Goal: Task Accomplishment & Management: Manage account settings

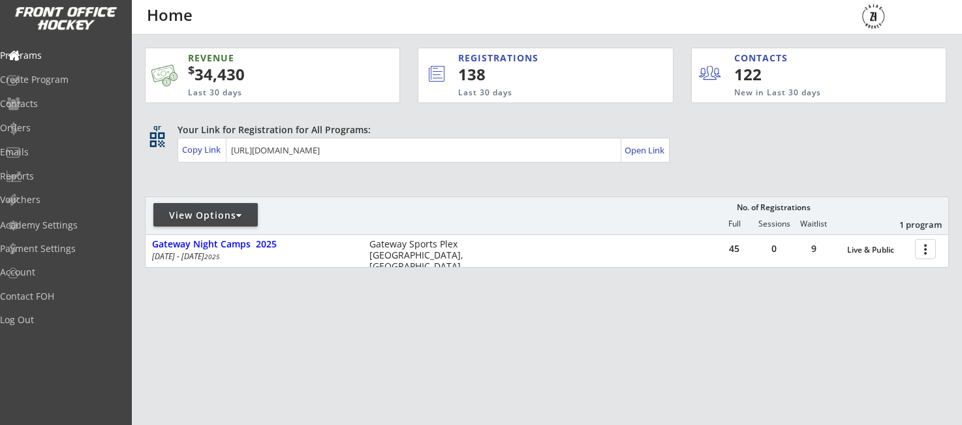
scroll to position [0, 1]
click at [939, 264] on div "45 0 9 Live & Public more_vert" at bounding box center [832, 250] width 234 height 31
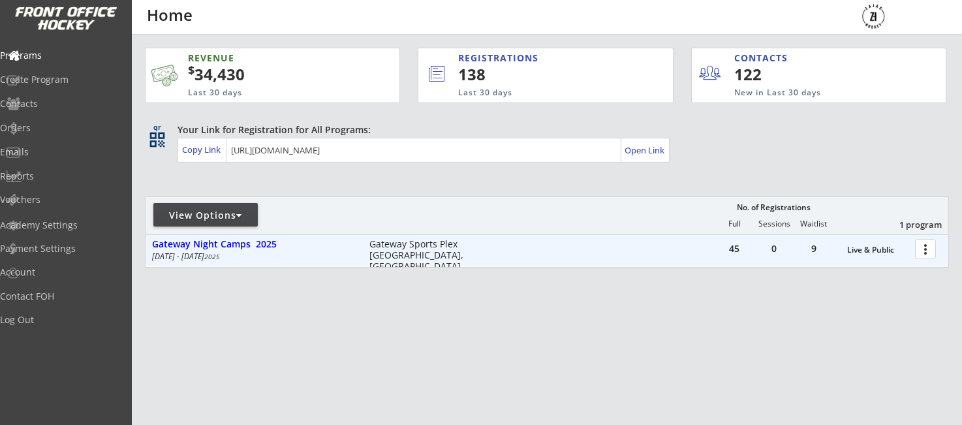
click at [939, 264] on div "45 0 9 Live & Public more_vert" at bounding box center [832, 250] width 234 height 31
click at [928, 252] on div at bounding box center [928, 248] width 23 height 23
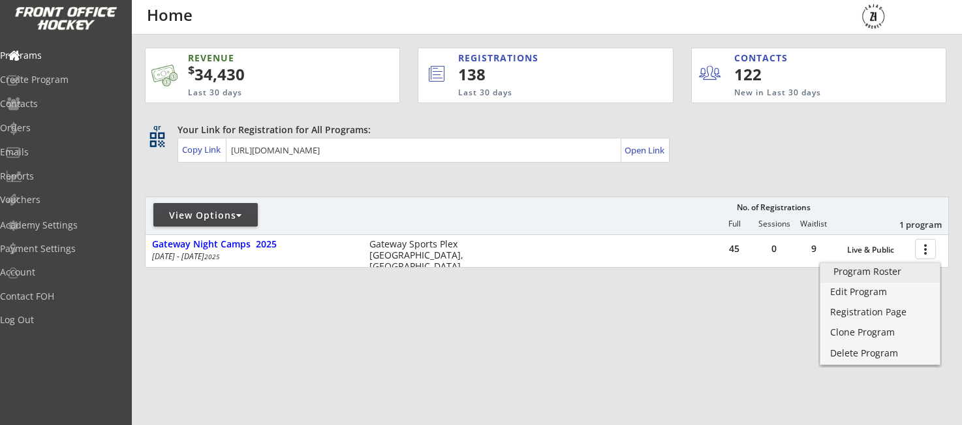
click at [864, 270] on div "Program Roster" at bounding box center [880, 271] width 93 height 9
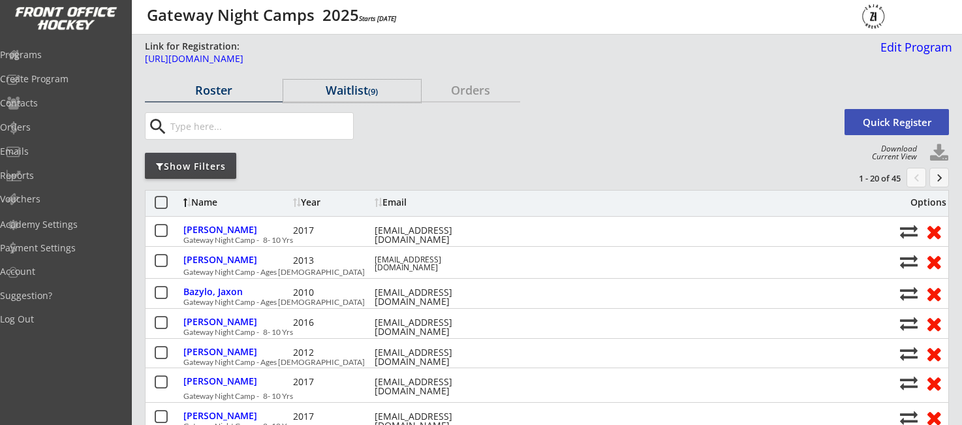
click at [345, 91] on div "Waitlist (9)" at bounding box center [352, 90] width 138 height 12
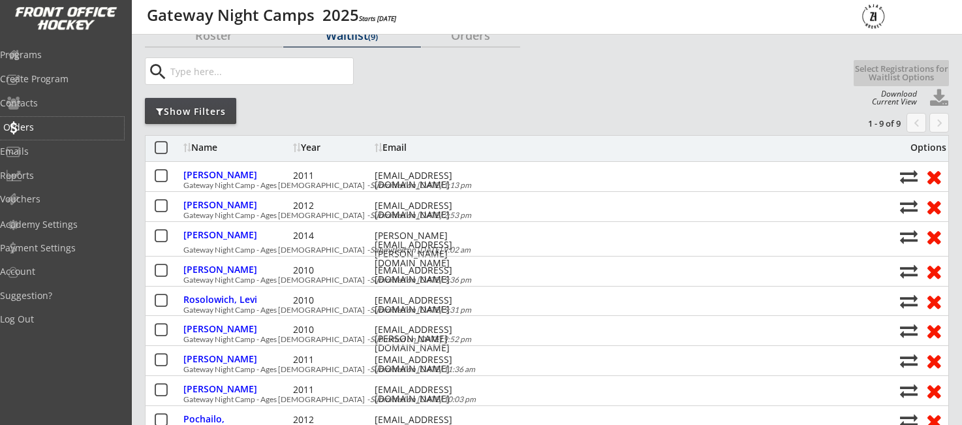
scroll to position [52, 0]
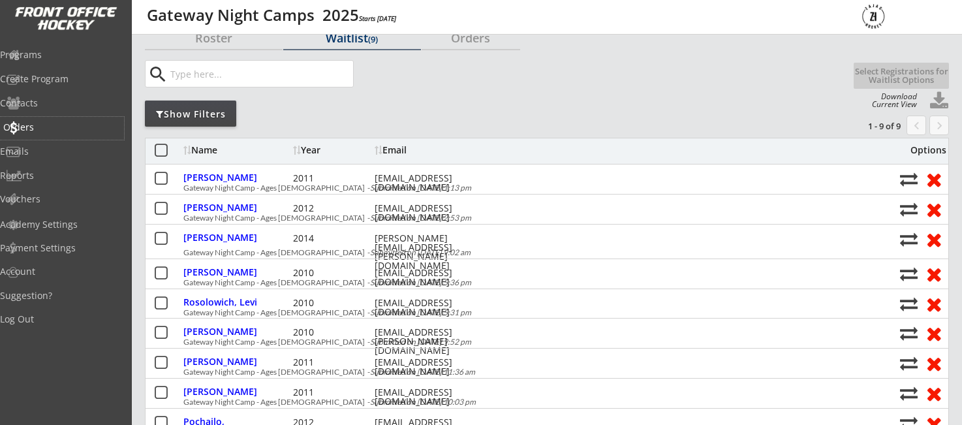
click at [56, 123] on div "Orders" at bounding box center [62, 127] width 118 height 9
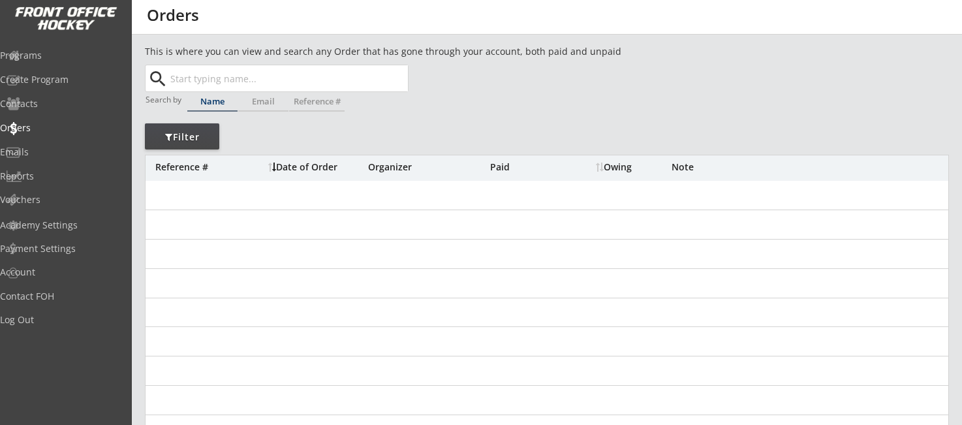
scroll to position [0, 1]
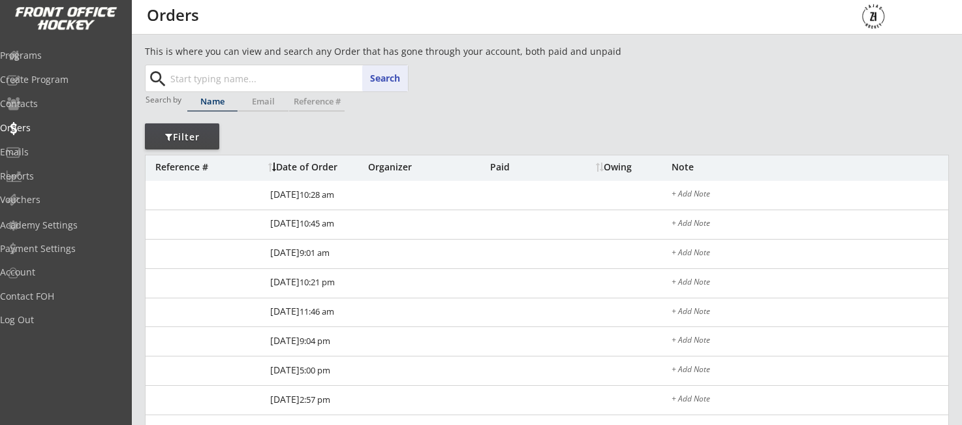
click at [255, 86] on input "text" at bounding box center [288, 78] width 240 height 26
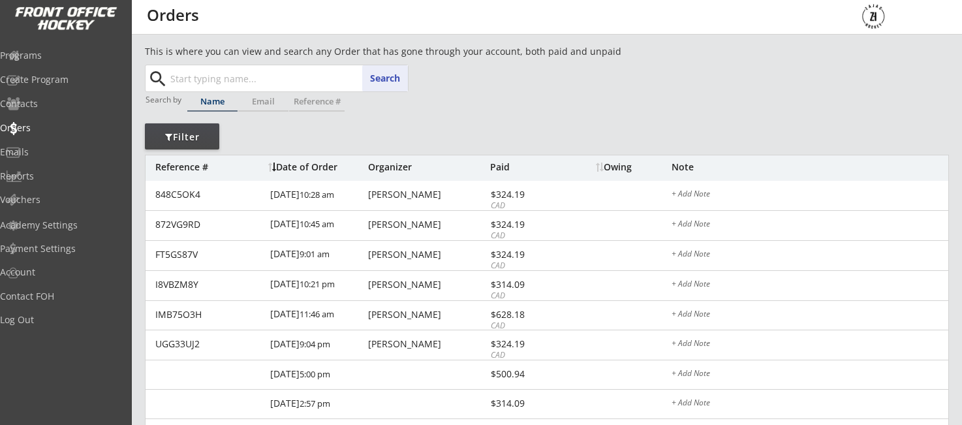
scroll to position [0, 0]
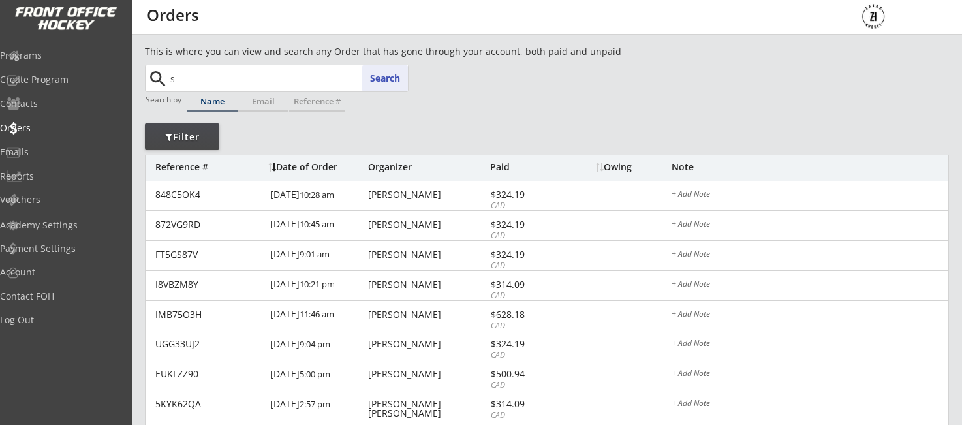
type input "sa"
type input "sasha Petrak"
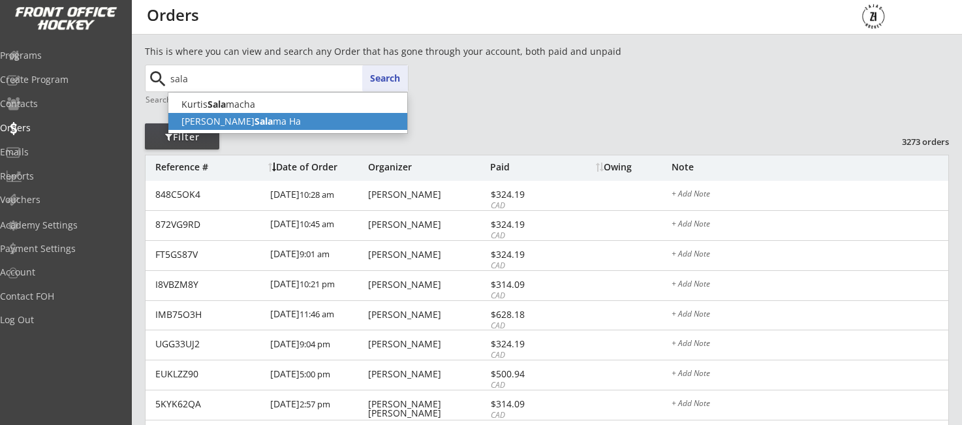
click at [255, 125] on p "Chloe Sala ma Ha" at bounding box center [287, 121] width 239 height 17
type input "Chloe Salama Ha"
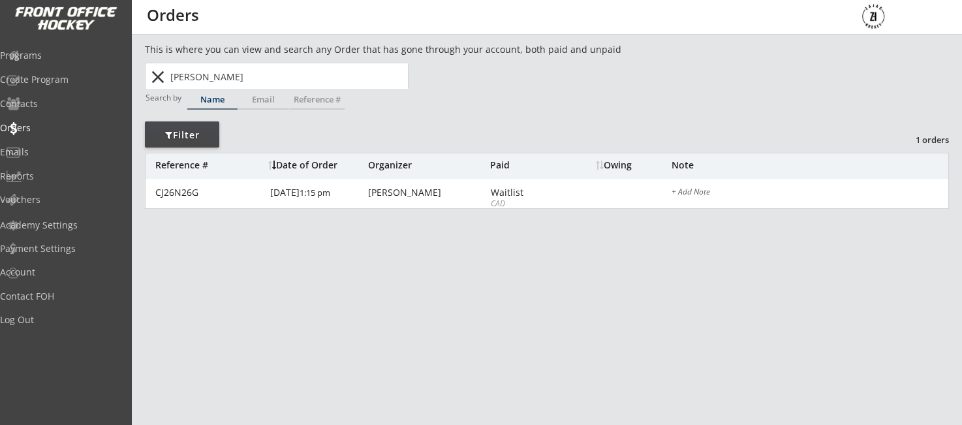
scroll to position [0, 1]
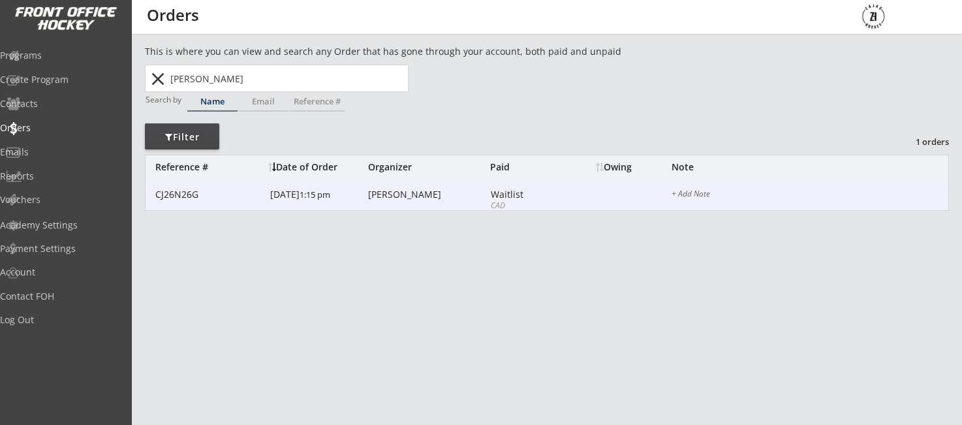
click at [415, 199] on div "Kurtis Salamacha" at bounding box center [427, 194] width 119 height 9
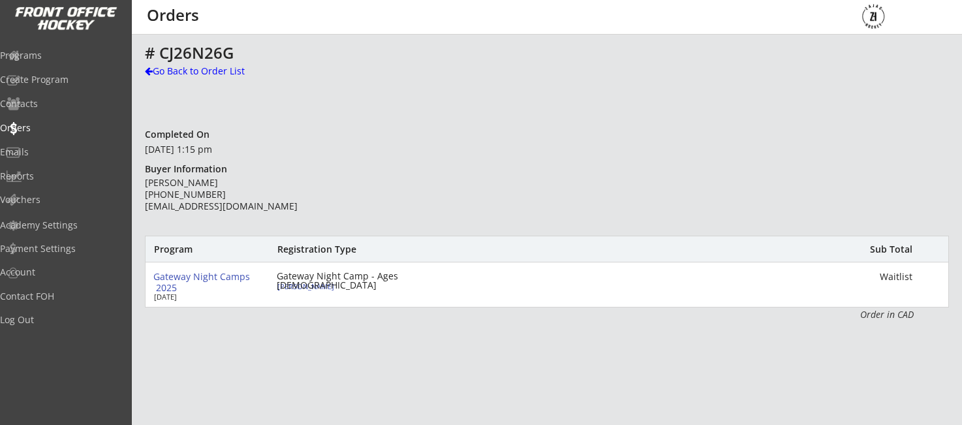
click at [340, 277] on div "Gateway Night Camp - Ages [DEMOGRAPHIC_DATA]" at bounding box center [352, 281] width 150 height 18
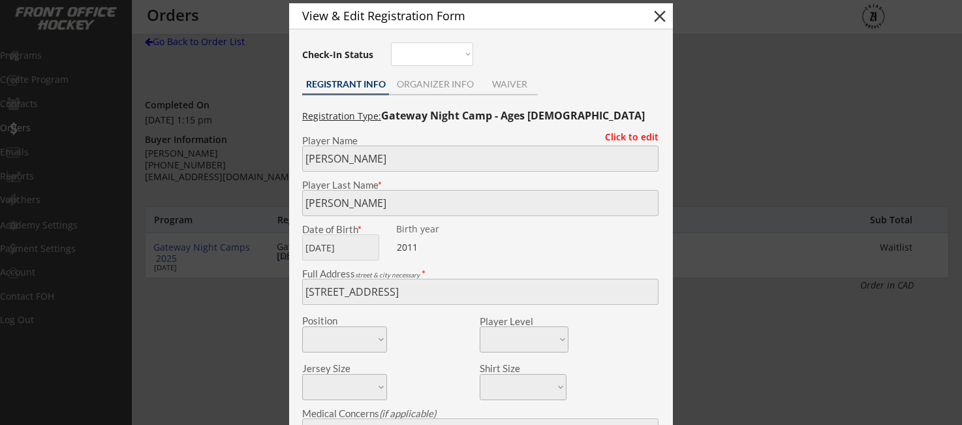
scroll to position [29, 0]
click at [652, 17] on button "close" at bounding box center [660, 17] width 20 height 20
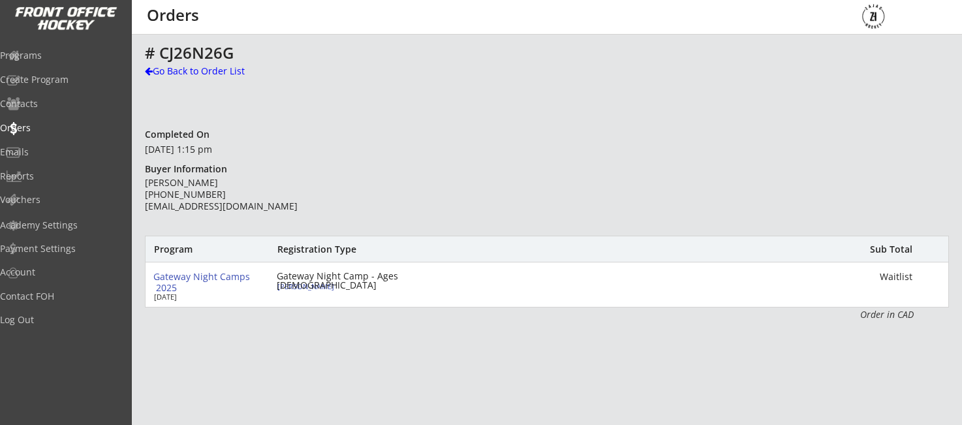
scroll to position [0, 0]
click at [50, 54] on div "Programs" at bounding box center [62, 55] width 118 height 9
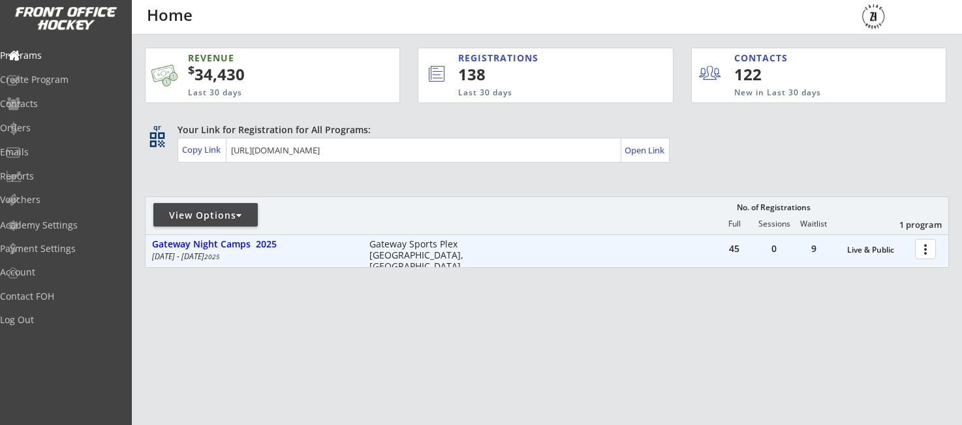
click at [926, 246] on div at bounding box center [928, 248] width 23 height 23
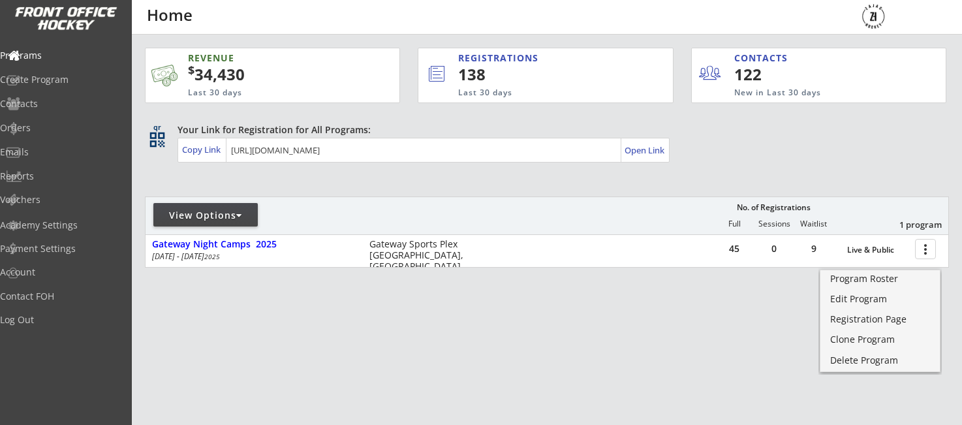
click at [857, 269] on div "Program Roster Edit Program Registration Page Clone Program Delete Program" at bounding box center [880, 318] width 123 height 112
click at [863, 276] on div "Program Roster" at bounding box center [880, 271] width 93 height 9
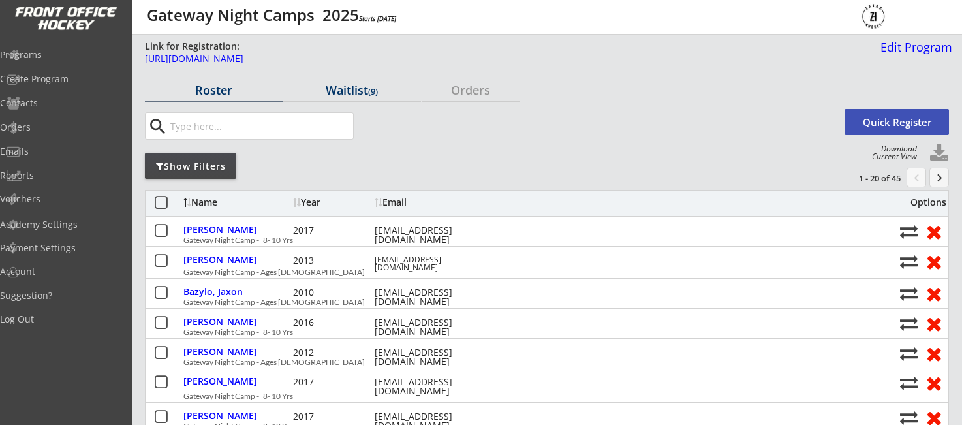
drag, startPoint x: 351, startPoint y: 95, endPoint x: 351, endPoint y: 116, distance: 21.5
click at [351, 95] on div "Waitlist (9)" at bounding box center [352, 90] width 138 height 12
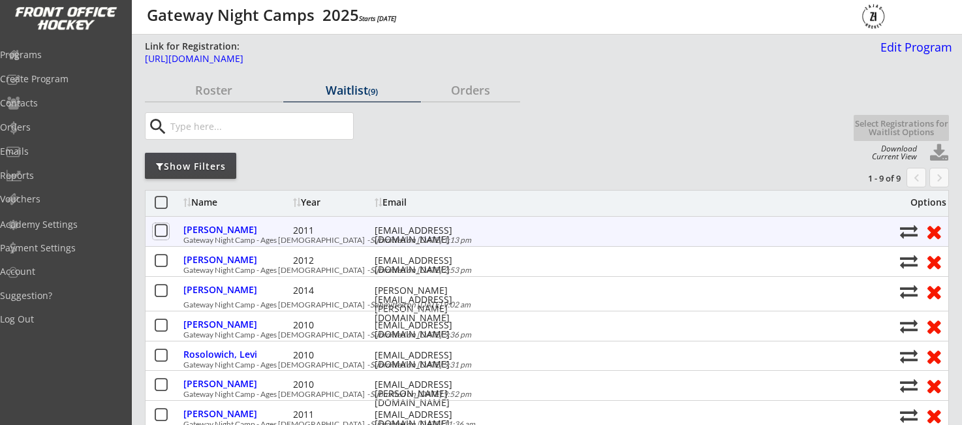
click at [159, 233] on button at bounding box center [161, 231] width 16 height 16
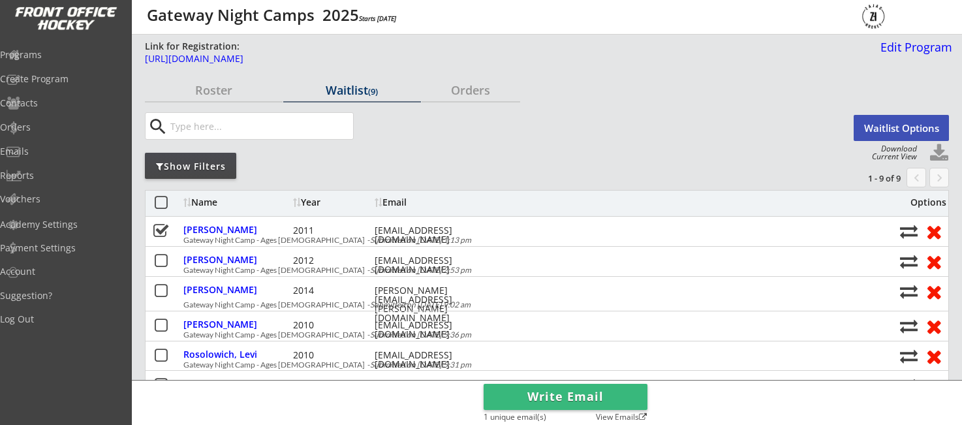
click at [909, 132] on button "Waitlist Options" at bounding box center [901, 128] width 95 height 26
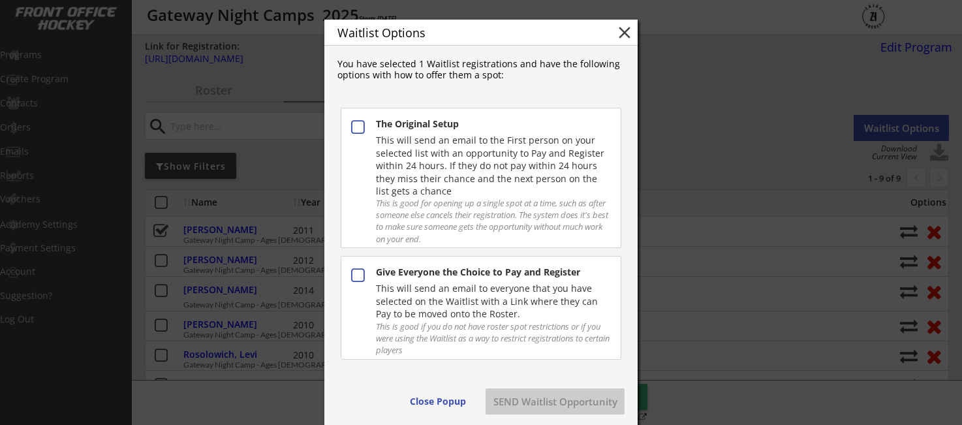
click at [358, 127] on button at bounding box center [357, 127] width 17 height 17
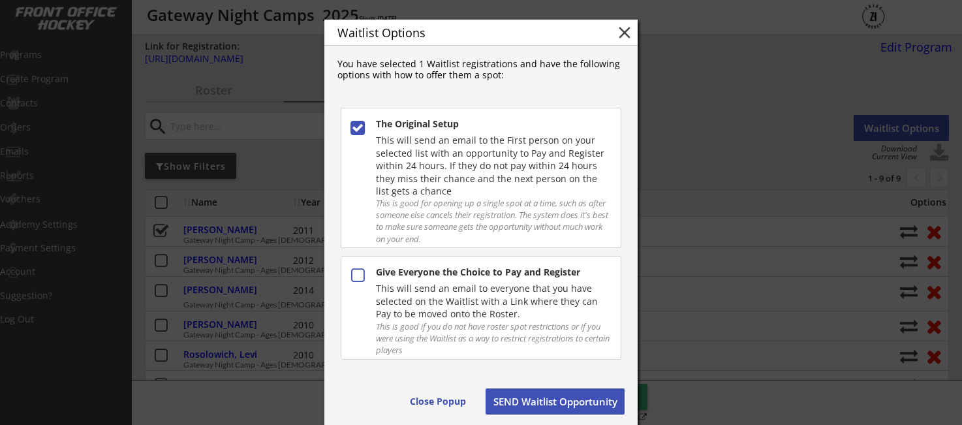
click at [571, 402] on button "SEND Waitlist Opportunity" at bounding box center [555, 401] width 139 height 26
